Goal: Find specific page/section: Find specific page/section

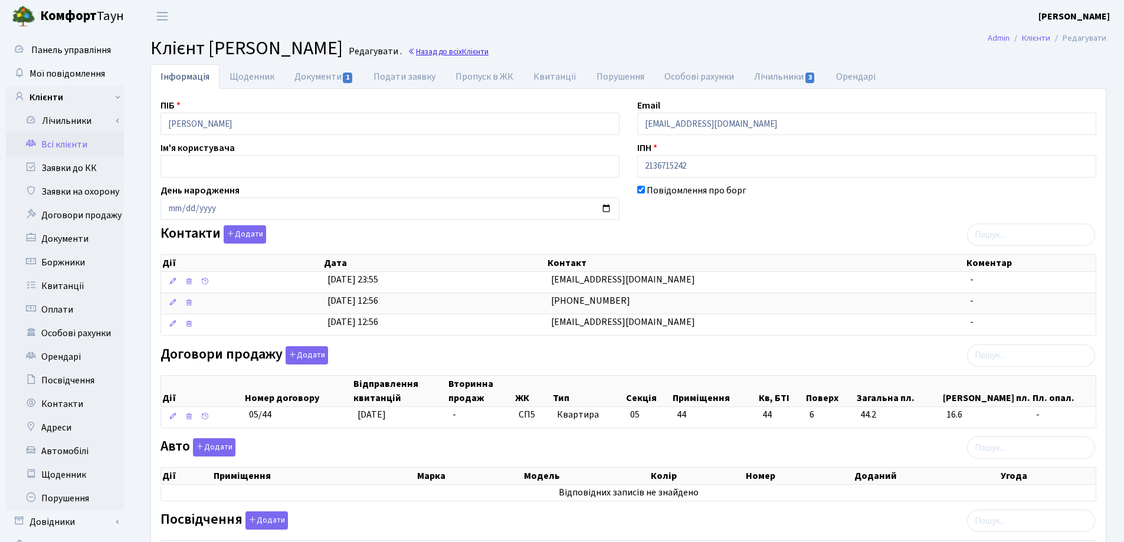
click at [488, 49] on link "Назад до всіх Клієнти" at bounding box center [448, 51] width 81 height 11
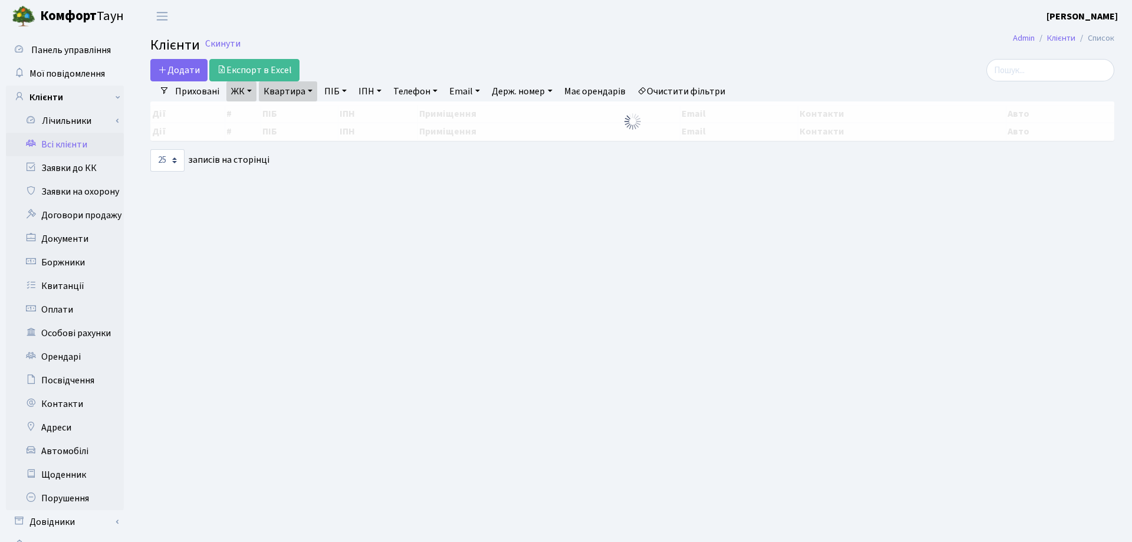
select select "25"
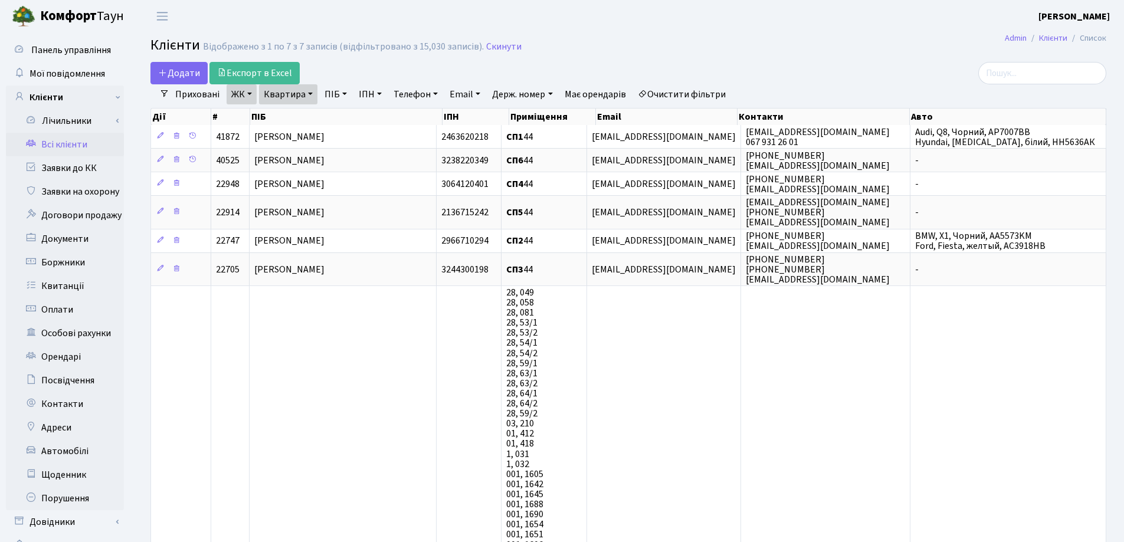
click at [308, 91] on link "Квартира" at bounding box center [288, 94] width 58 height 20
click at [341, 117] on icon at bounding box center [340, 117] width 9 height 9
